Goal: Download file/media

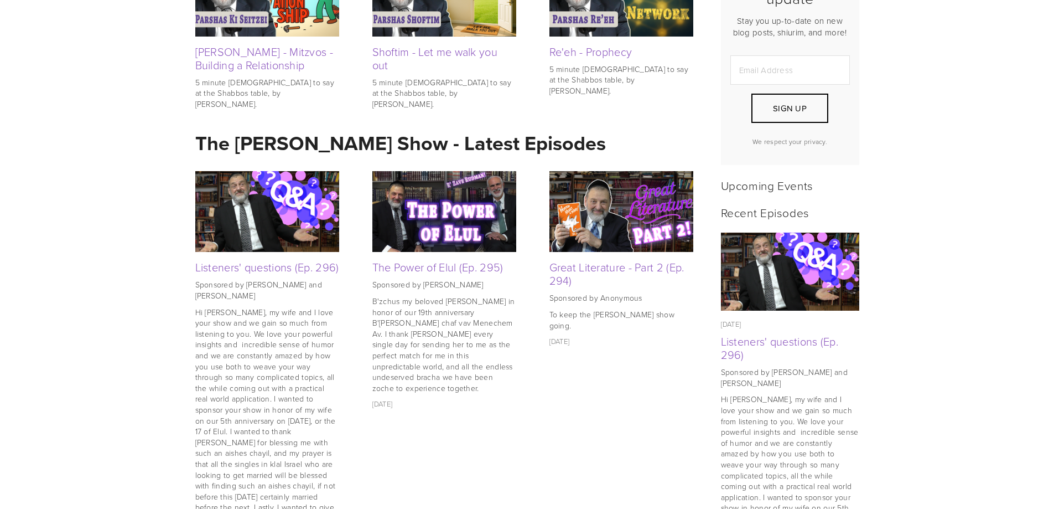
scroll to position [332, 0]
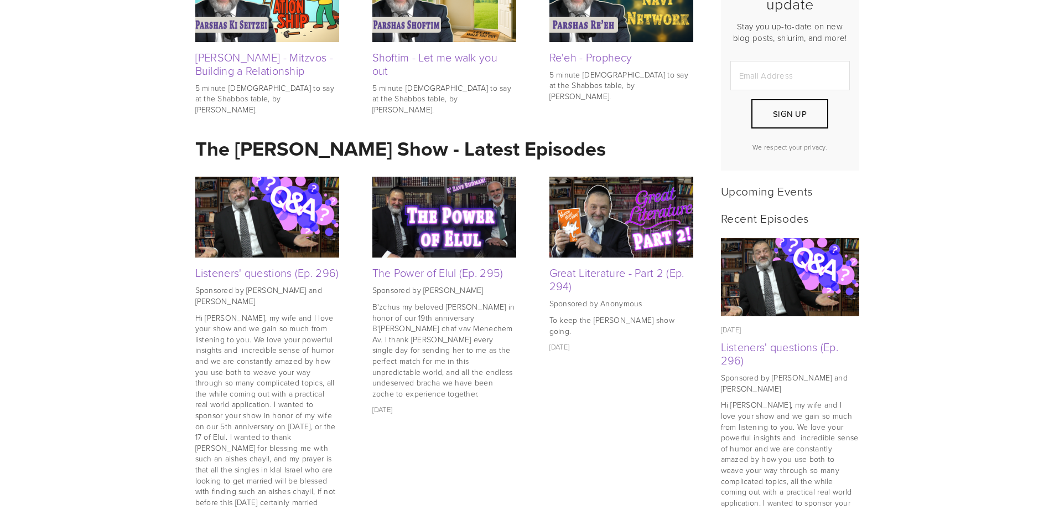
click at [267, 218] on img at bounding box center [267, 217] width 144 height 96
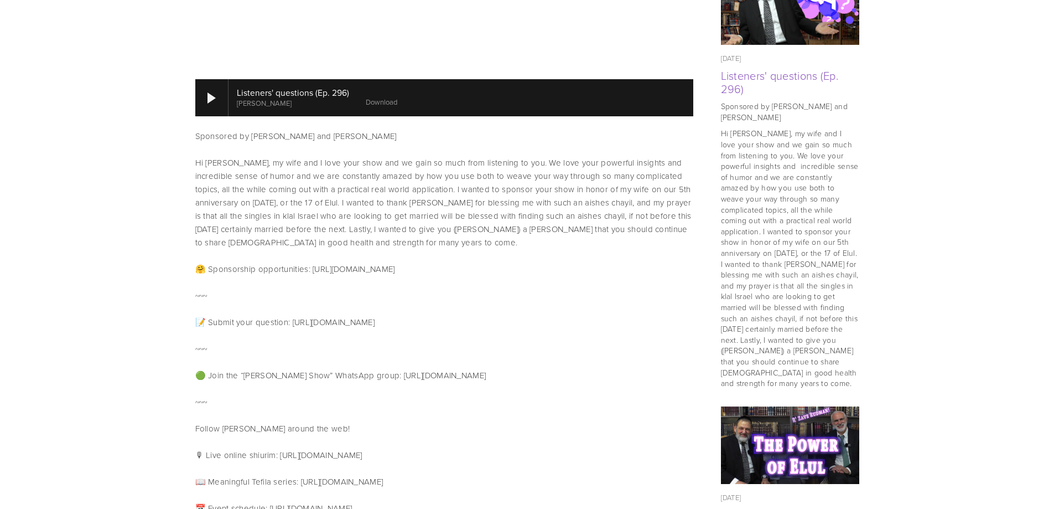
scroll to position [498, 0]
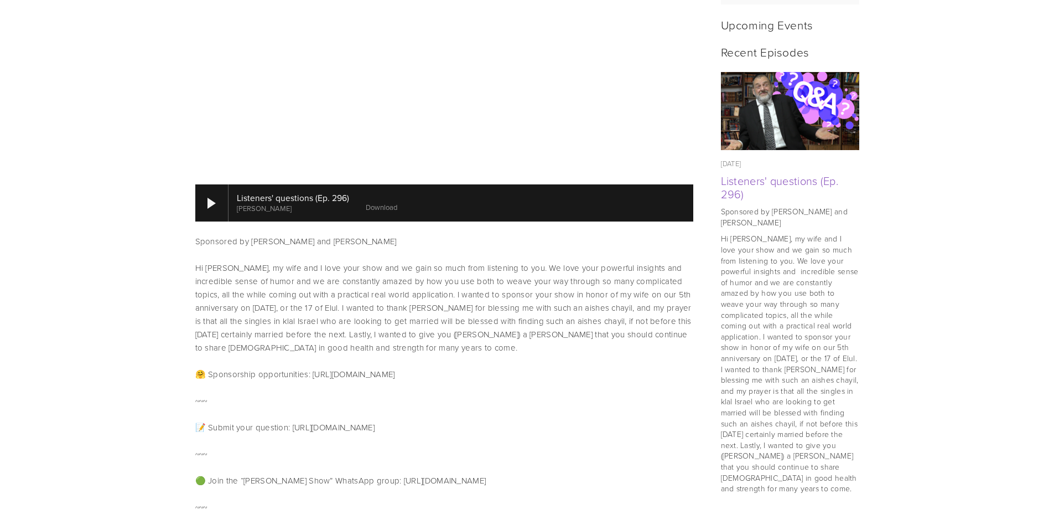
click at [387, 202] on link "Download" at bounding box center [382, 207] width 32 height 10
click at [214, 198] on div at bounding box center [212, 203] width 8 height 11
click at [368, 202] on link "Download" at bounding box center [382, 207] width 32 height 10
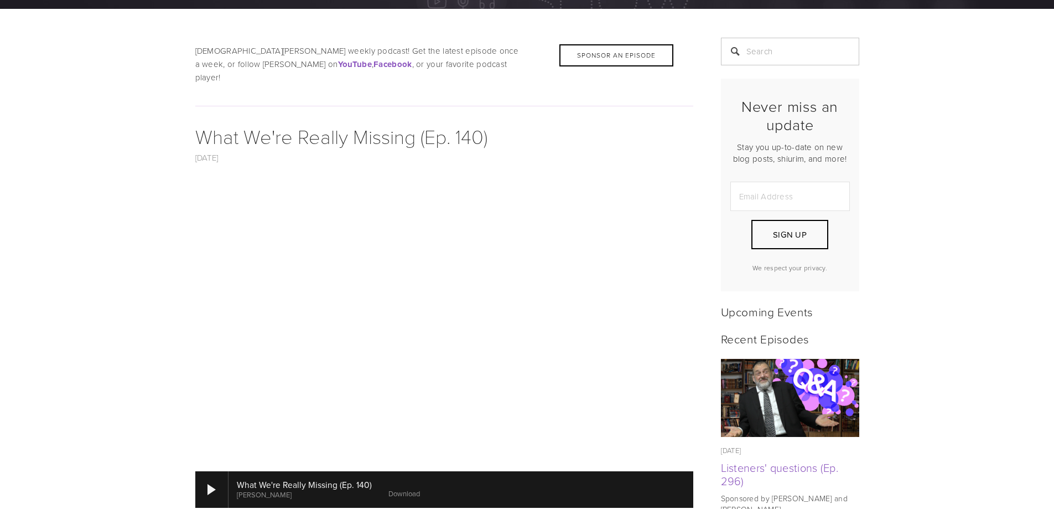
scroll to position [277, 0]
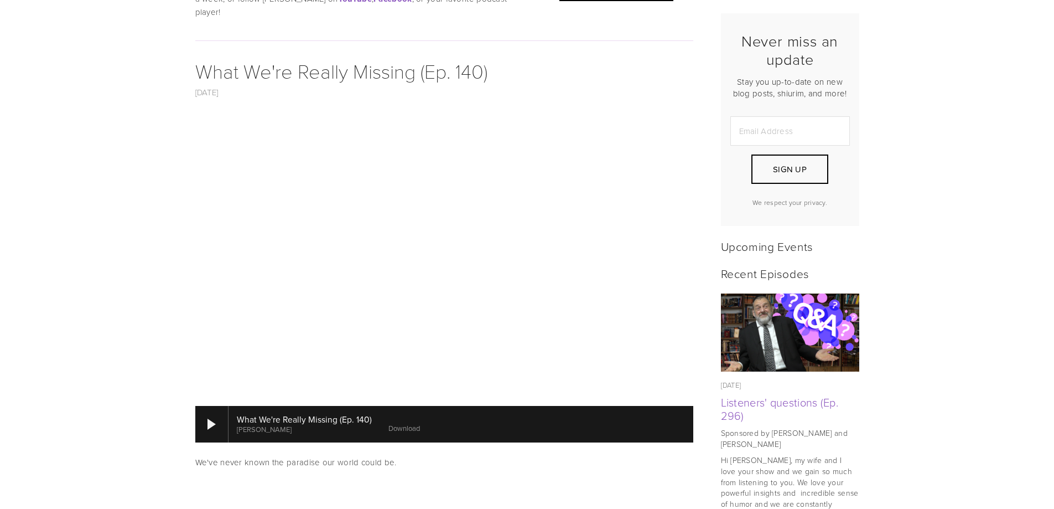
click at [398, 423] on link "Download" at bounding box center [405, 428] width 32 height 10
